Goal: Task Accomplishment & Management: Use online tool/utility

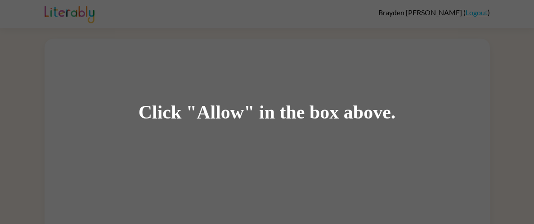
click at [333, 184] on div "Click "Allow" in the box above." at bounding box center [267, 112] width 534 height 224
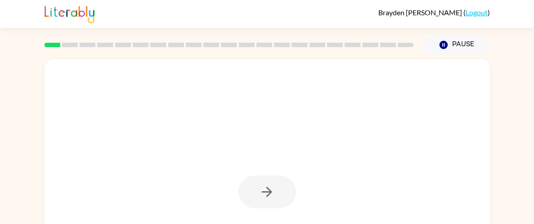
click at [246, 119] on div at bounding box center [267, 187] width 445 height 257
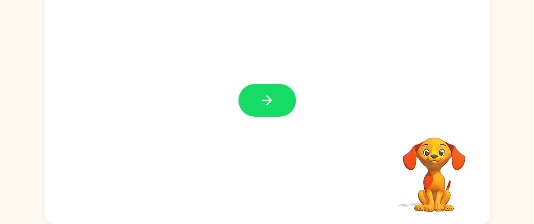
scroll to position [92, 0]
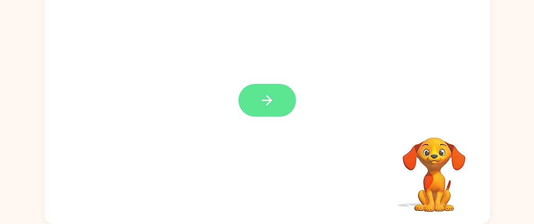
click at [263, 99] on icon "button" at bounding box center [267, 101] width 16 height 16
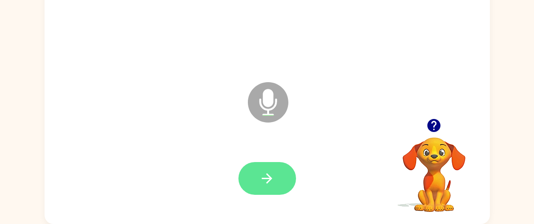
click at [276, 182] on button "button" at bounding box center [267, 178] width 58 height 33
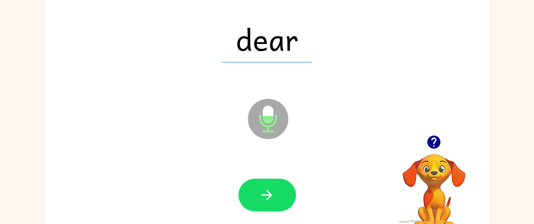
scroll to position [74, 0]
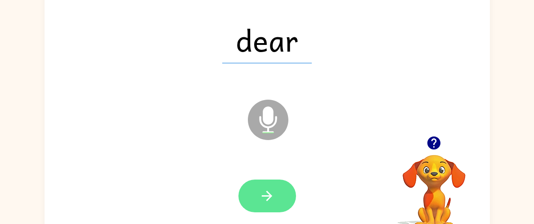
click at [275, 200] on button "button" at bounding box center [267, 196] width 58 height 33
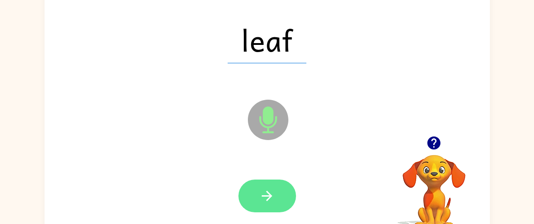
click at [274, 196] on icon "button" at bounding box center [267, 196] width 16 height 16
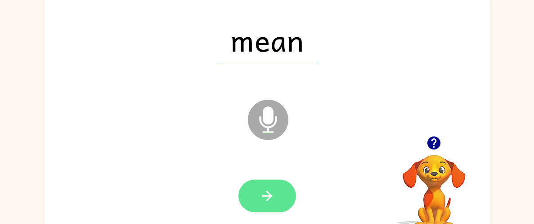
click at [267, 205] on button "button" at bounding box center [267, 196] width 58 height 33
click at [267, 200] on icon "button" at bounding box center [267, 196] width 10 height 10
click at [271, 198] on icon "button" at bounding box center [267, 196] width 16 height 16
click at [275, 201] on button "button" at bounding box center [267, 196] width 58 height 33
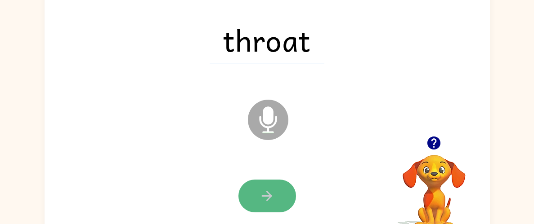
click at [277, 200] on button "button" at bounding box center [267, 196] width 58 height 33
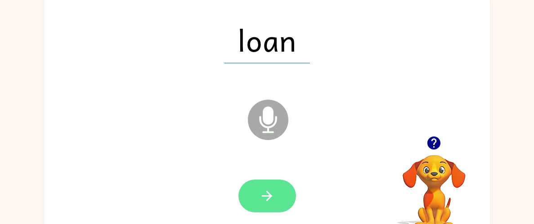
click at [276, 199] on button "button" at bounding box center [267, 196] width 58 height 33
click at [277, 201] on button "button" at bounding box center [267, 196] width 58 height 33
click at [282, 205] on button "button" at bounding box center [267, 196] width 58 height 33
click at [280, 198] on button "button" at bounding box center [267, 196] width 58 height 33
click at [282, 201] on button "button" at bounding box center [267, 196] width 58 height 33
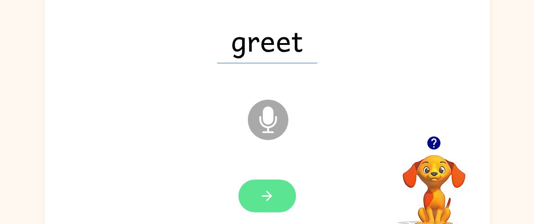
click at [276, 196] on button "button" at bounding box center [267, 196] width 58 height 33
click at [275, 200] on button "button" at bounding box center [267, 196] width 58 height 33
click at [276, 207] on button "button" at bounding box center [267, 196] width 58 height 33
click at [276, 203] on button "button" at bounding box center [267, 196] width 58 height 33
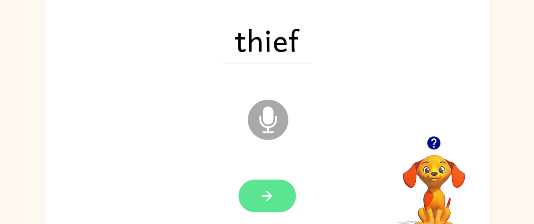
click at [277, 196] on button "button" at bounding box center [267, 196] width 58 height 33
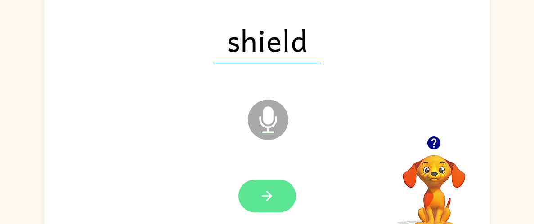
click at [278, 197] on button "button" at bounding box center [267, 196] width 58 height 33
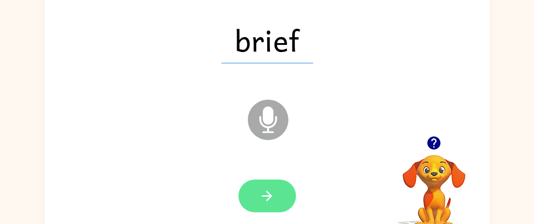
click at [277, 194] on button "button" at bounding box center [267, 196] width 58 height 33
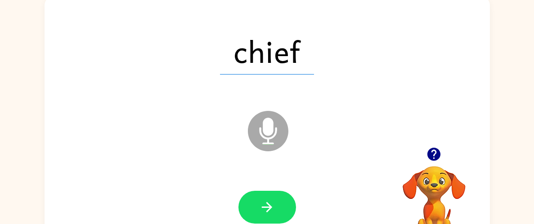
scroll to position [62, 0]
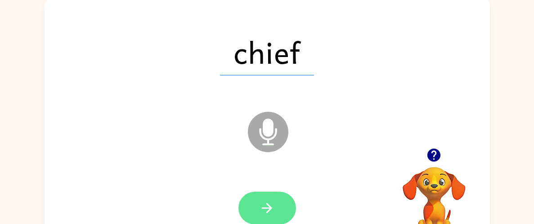
click at [272, 207] on icon "button" at bounding box center [267, 208] width 16 height 16
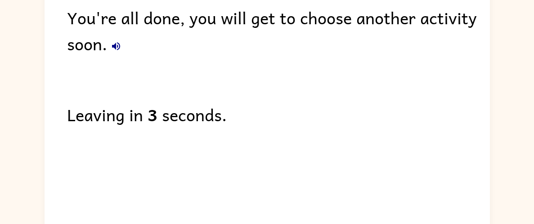
scroll to position [54, 0]
